Goal: Task Accomplishment & Management: Manage account settings

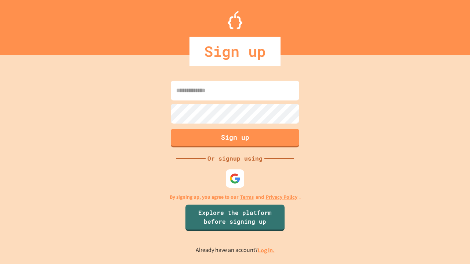
click at [266, 250] on link "Log in." at bounding box center [266, 251] width 17 height 8
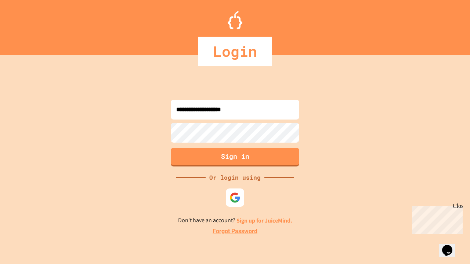
type input "**********"
